Goal: Information Seeking & Learning: Learn about a topic

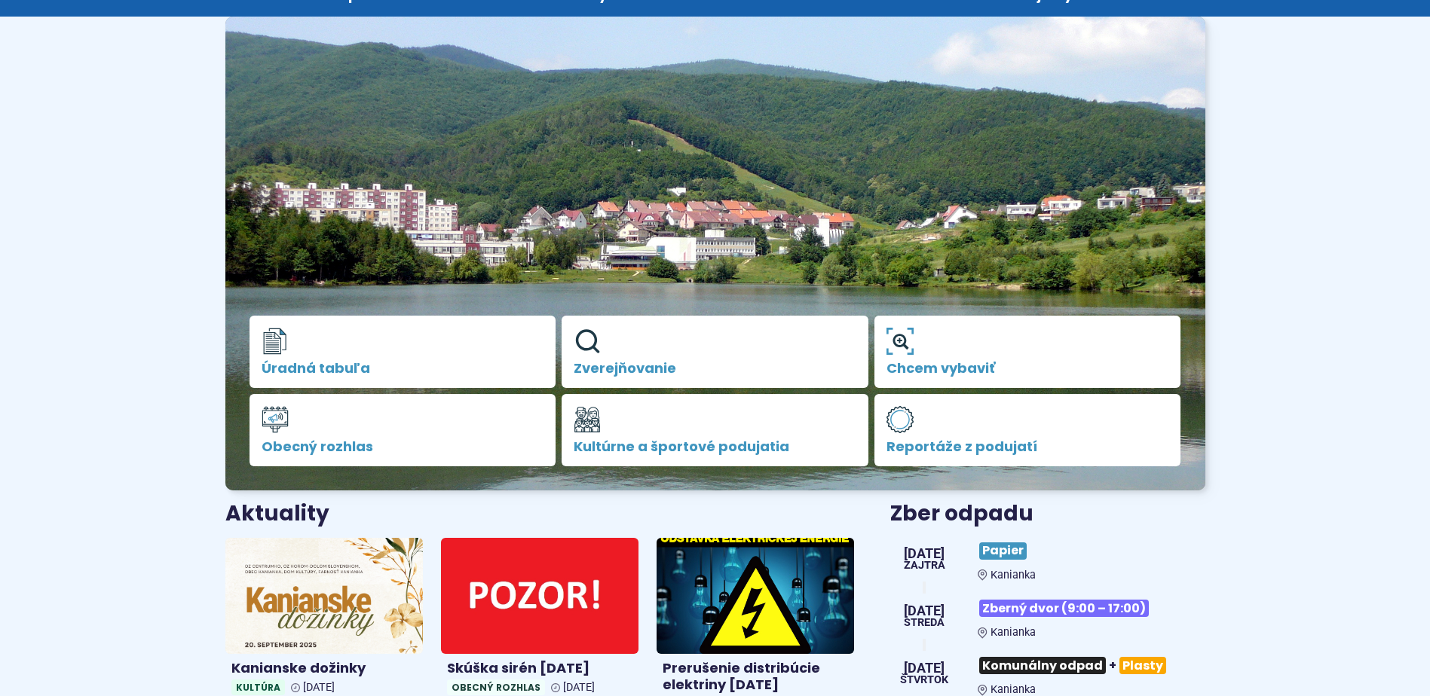
scroll to position [301, 0]
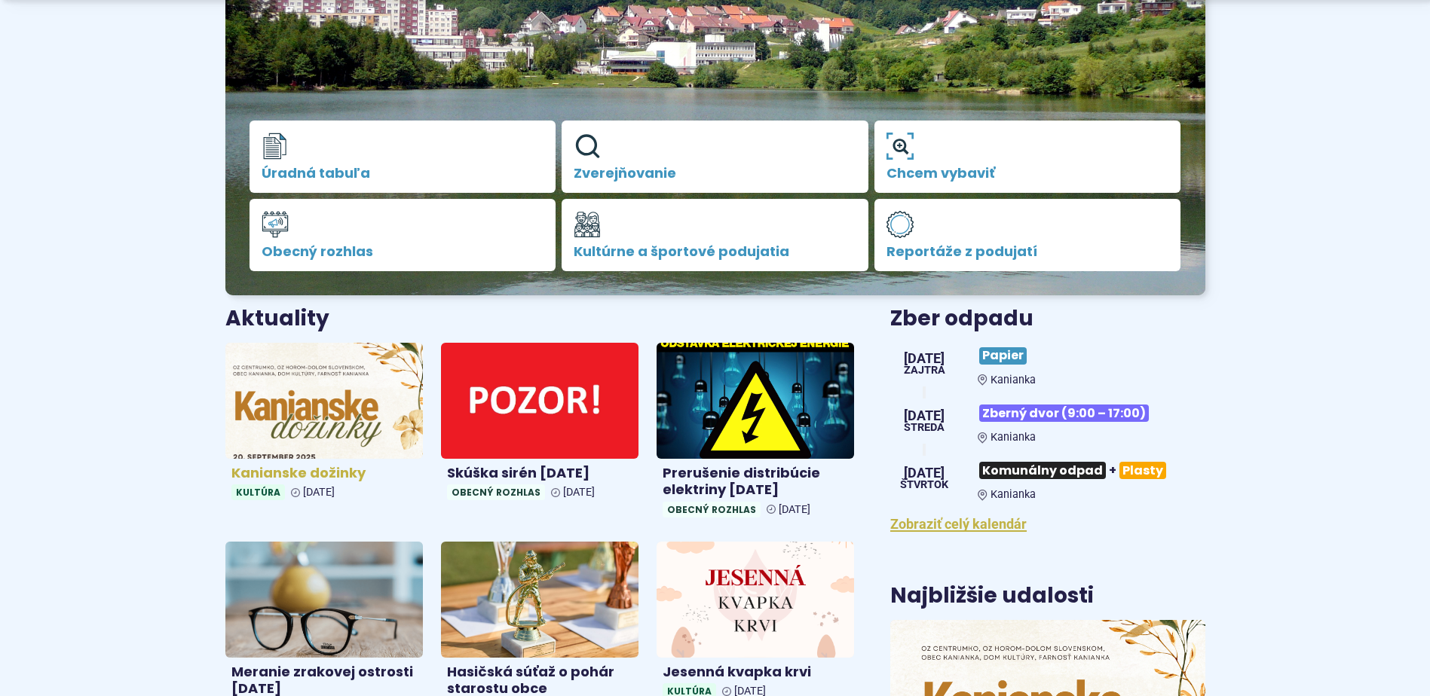
click at [307, 421] on img at bounding box center [324, 400] width 228 height 133
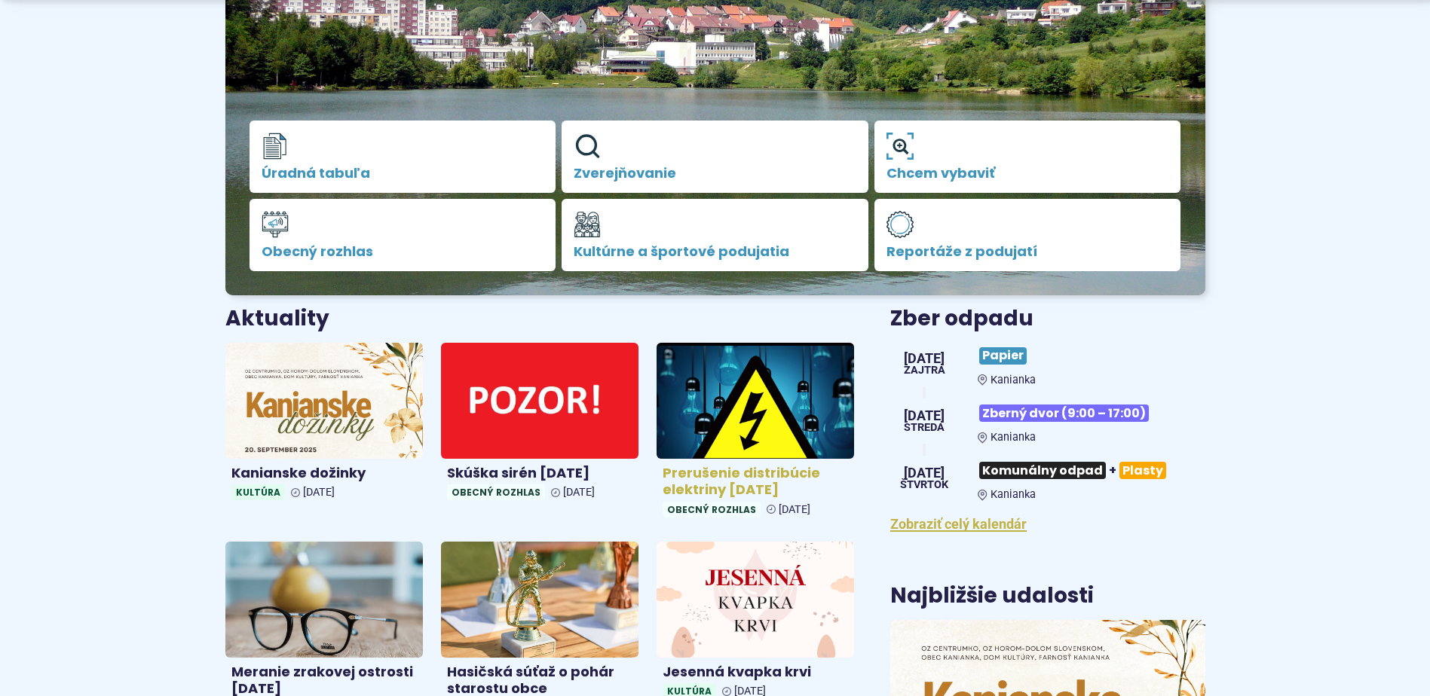
scroll to position [603, 0]
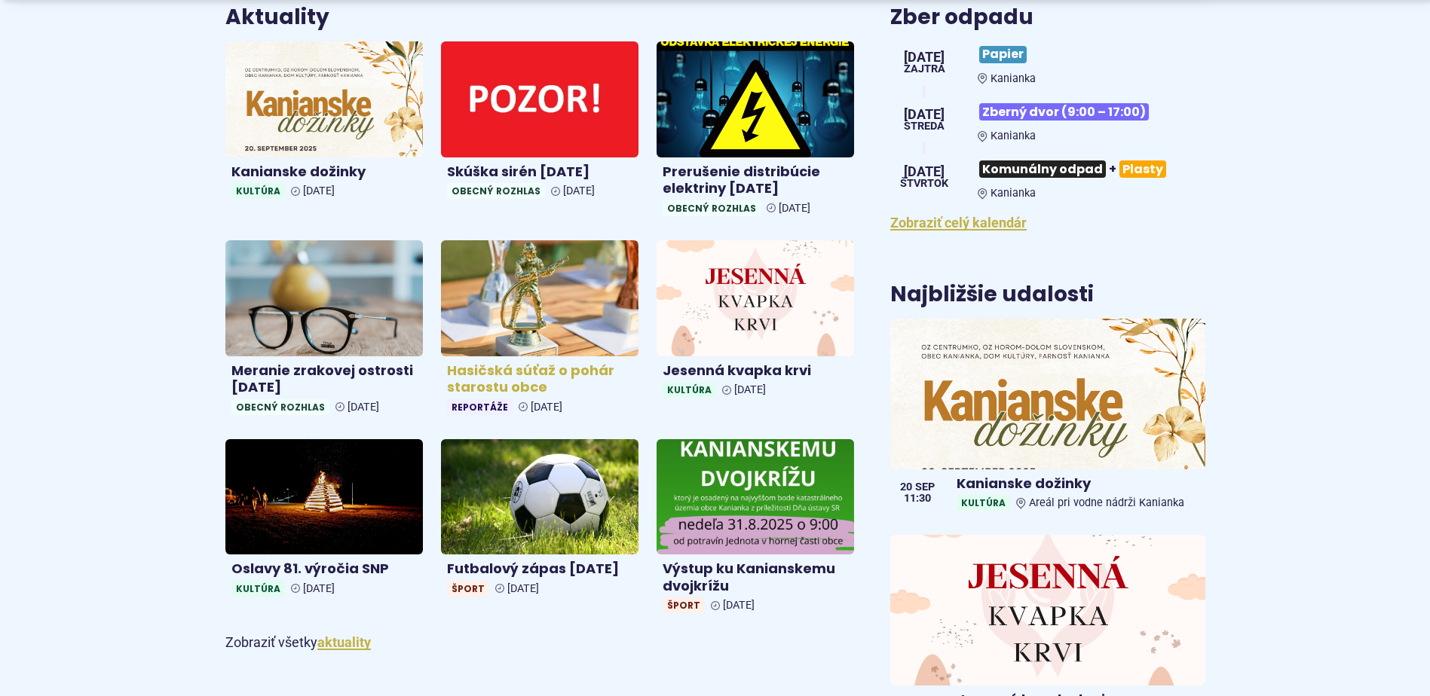
click at [530, 311] on img at bounding box center [540, 297] width 228 height 133
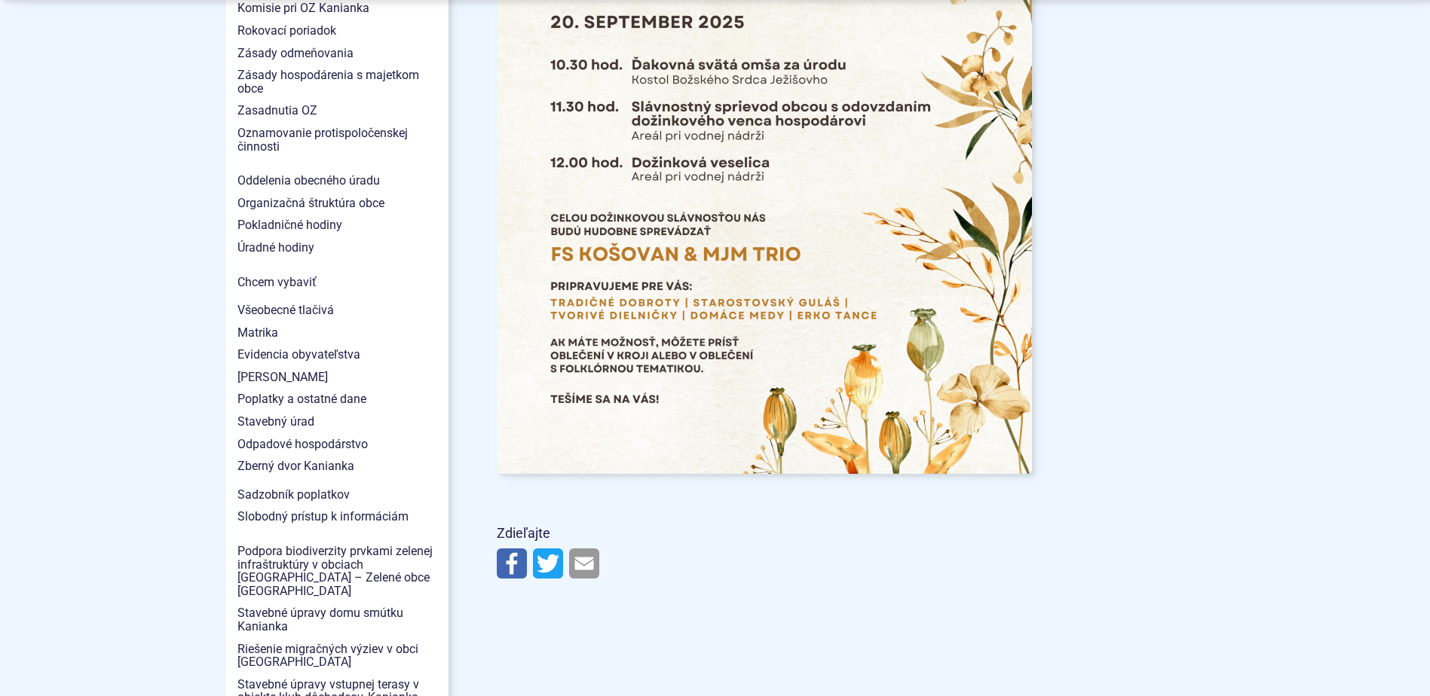
scroll to position [1281, 0]
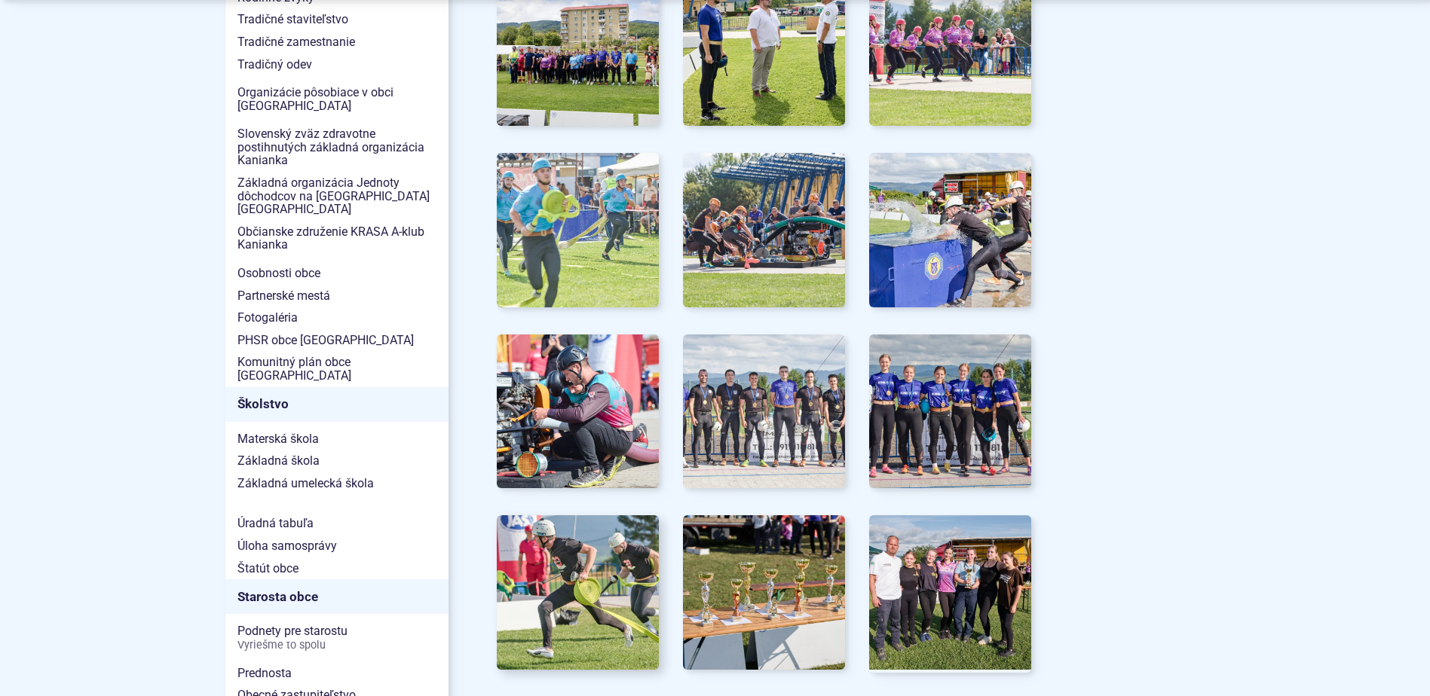
scroll to position [754, 0]
